Goal: Find specific page/section: Find specific page/section

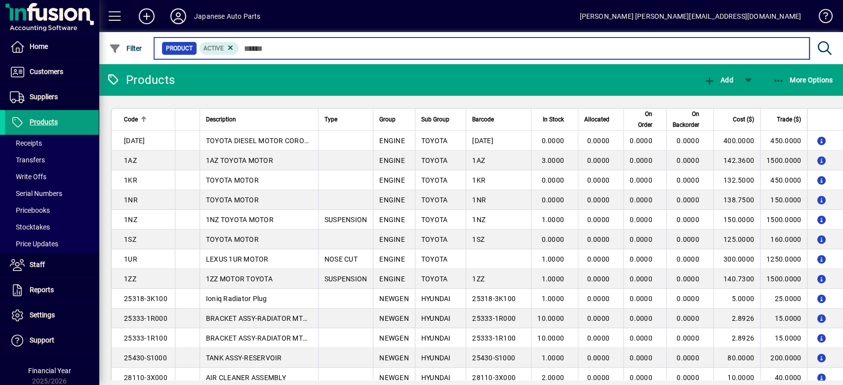
click at [267, 51] on input "text" at bounding box center [520, 49] width 563 height 14
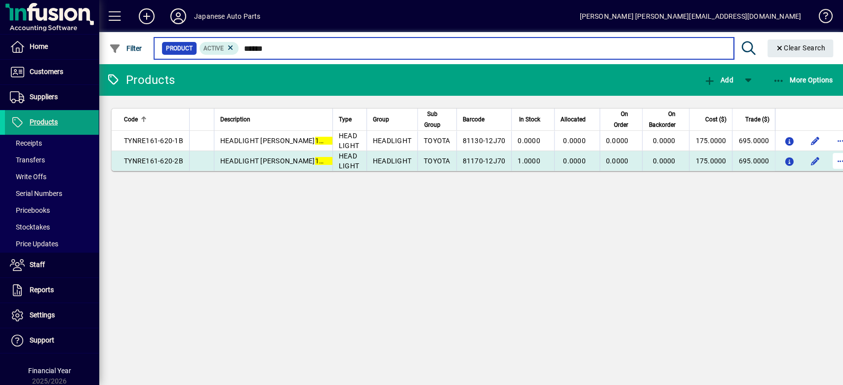
type input "******"
